Goal: Task Accomplishment & Management: Manage account settings

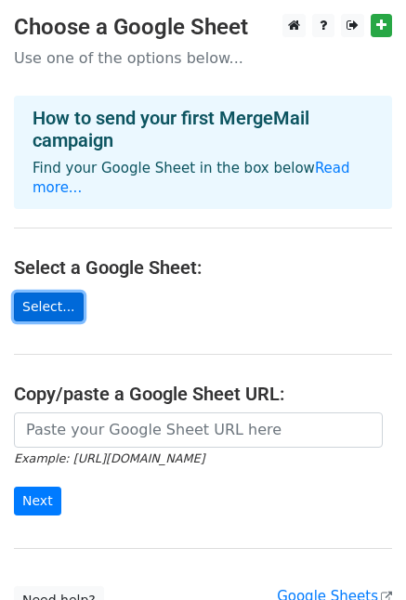
click at [41, 293] on link "Select..." at bounding box center [49, 307] width 70 height 29
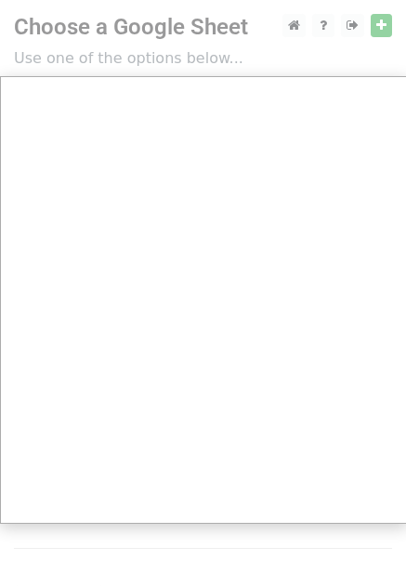
scroll to position [156, 0]
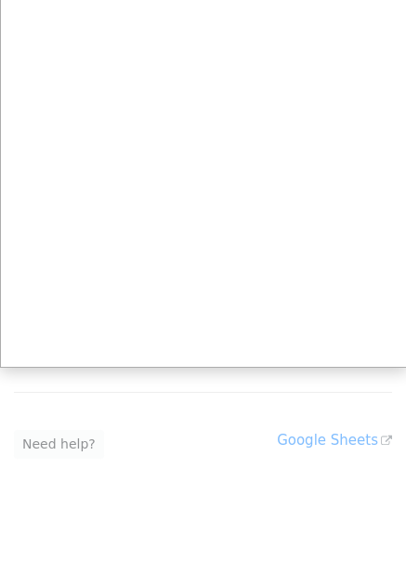
click at [208, 415] on div at bounding box center [203, 215] width 406 height 743
click at [320, 417] on div at bounding box center [203, 215] width 406 height 743
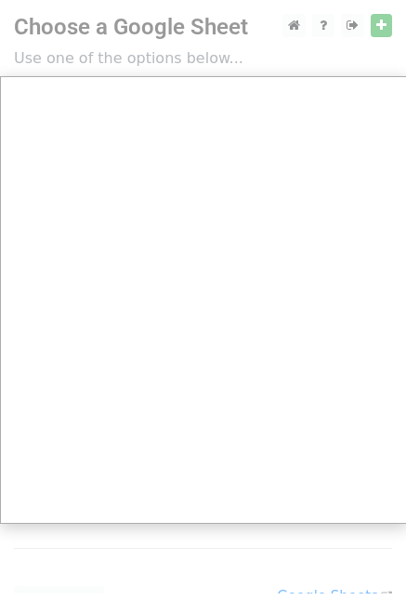
scroll to position [0, 0]
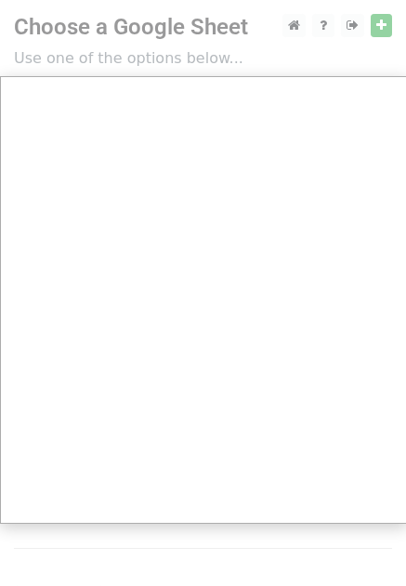
click at [379, 20] on div at bounding box center [203, 371] width 406 height 743
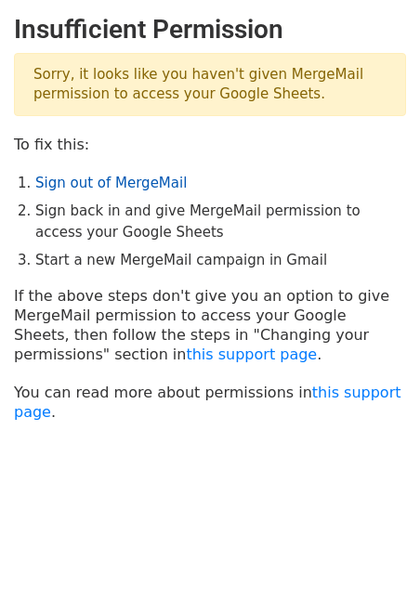
click at [88, 181] on link "Sign out of MergeMail" at bounding box center [110, 183] width 151 height 17
